Goal: Find specific page/section: Find specific page/section

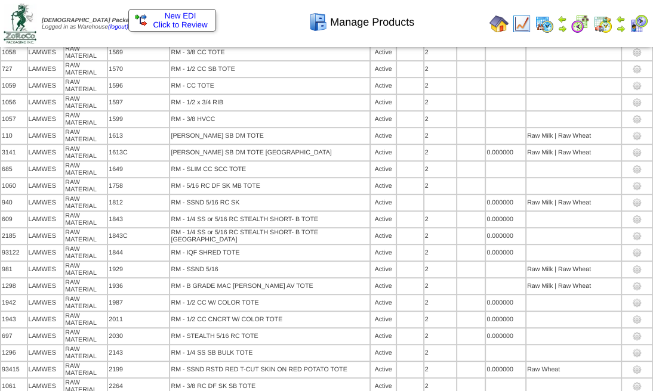
scroll to position [16445, 0]
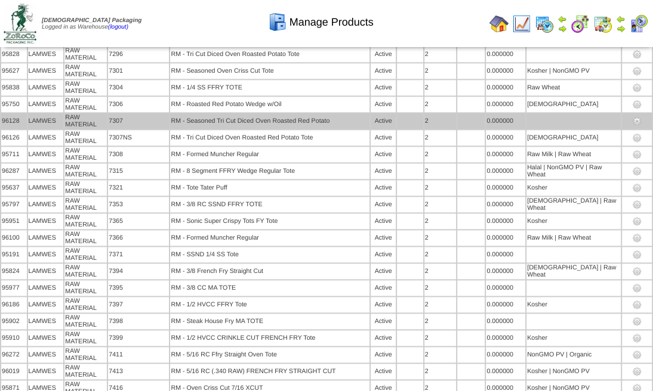
scroll to position [6952, 0]
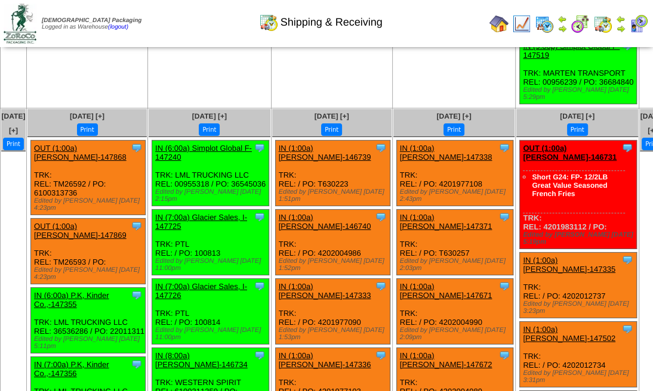
scroll to position [2506, 0]
